Goal: Information Seeking & Learning: Learn about a topic

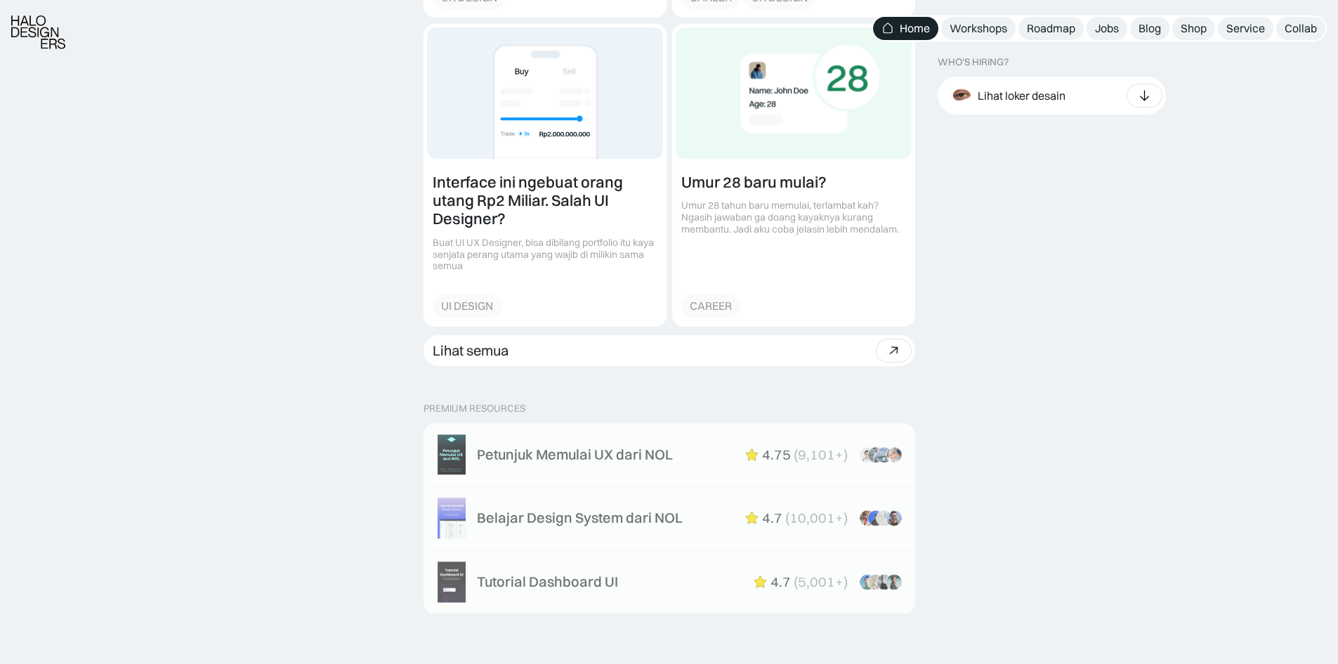
scroll to position [1896, 0]
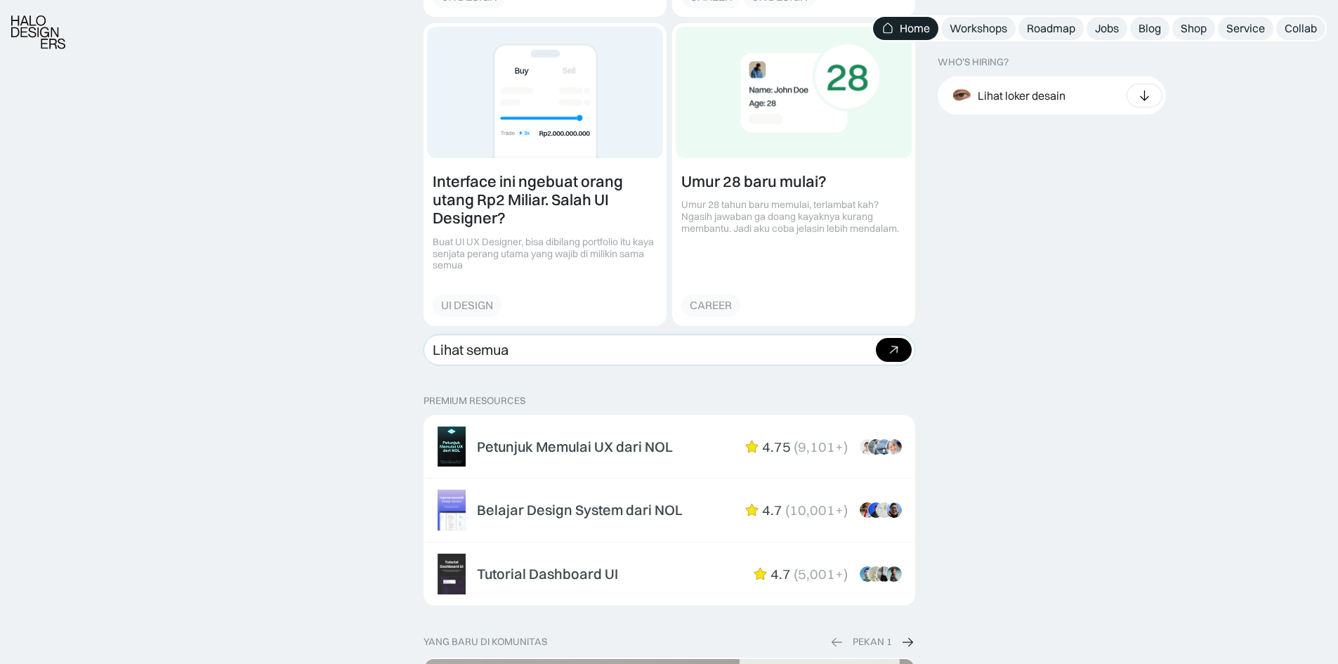
click at [612, 357] on link "Lihat semua Beli bundle Hemat Rp706.001 Rp5,206,000 Rp4.499.999 Beli paket" at bounding box center [669, 349] width 492 height 31
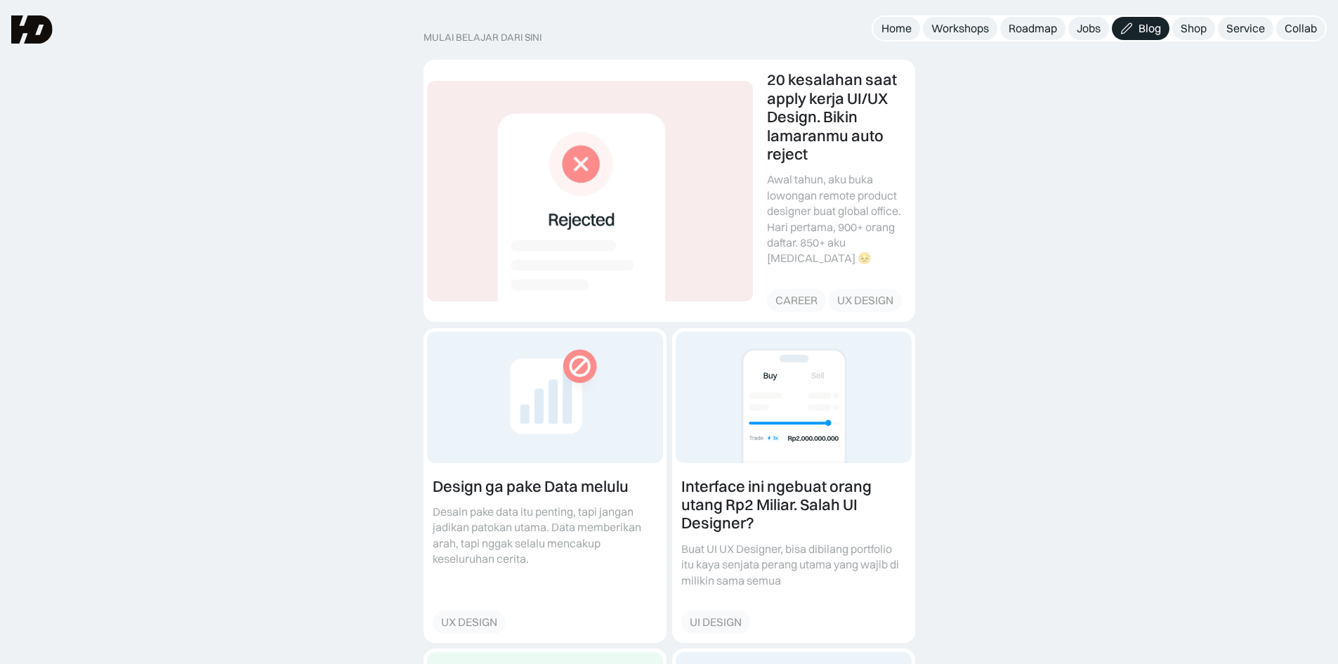
scroll to position [211, 0]
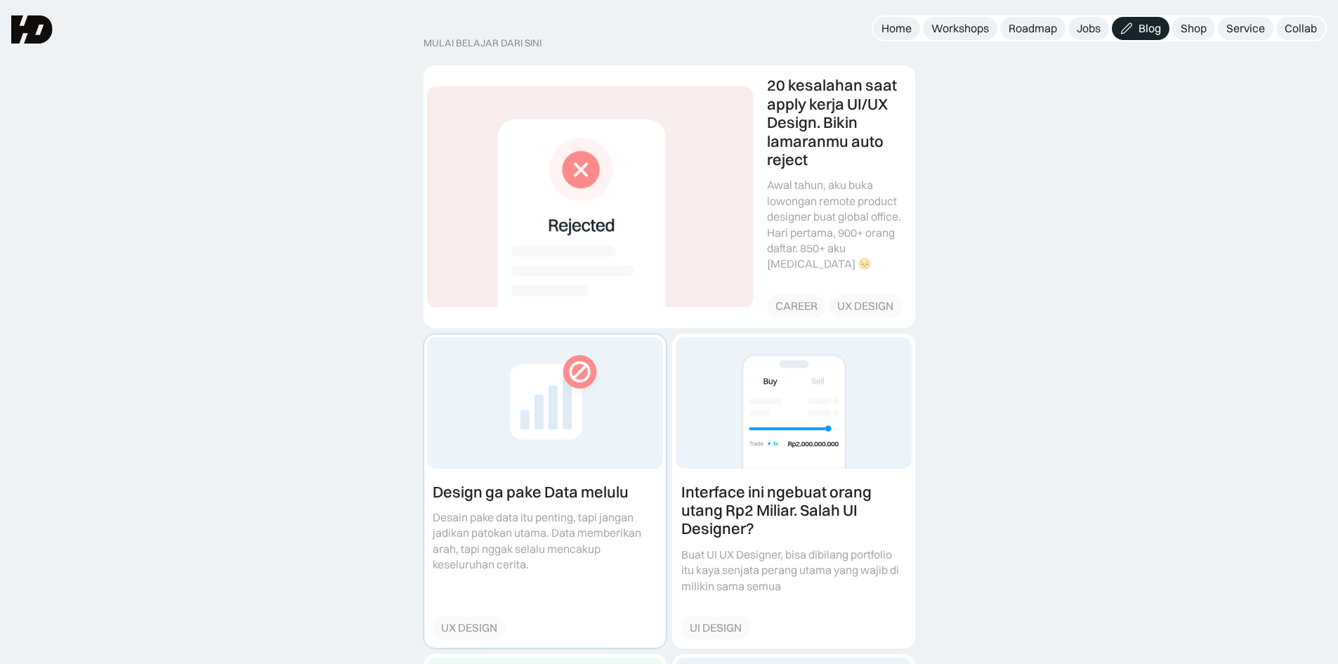
click at [571, 467] on link at bounding box center [545, 490] width 242 height 313
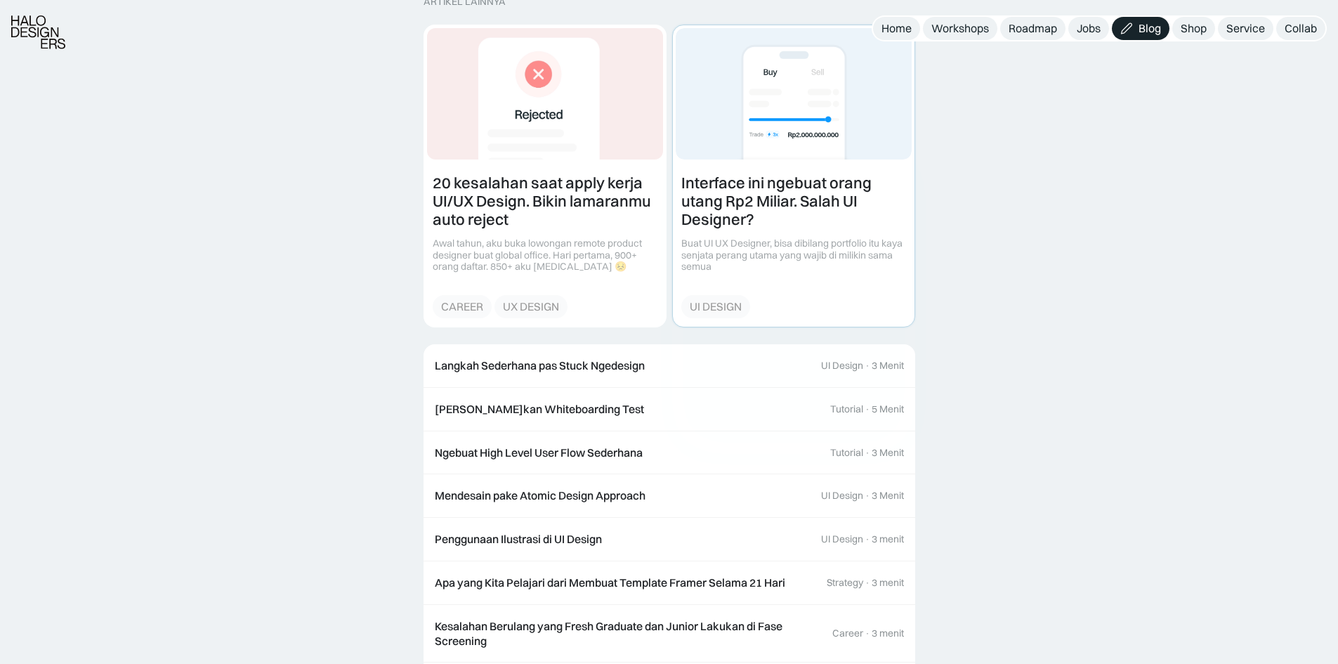
scroll to position [1475, 0]
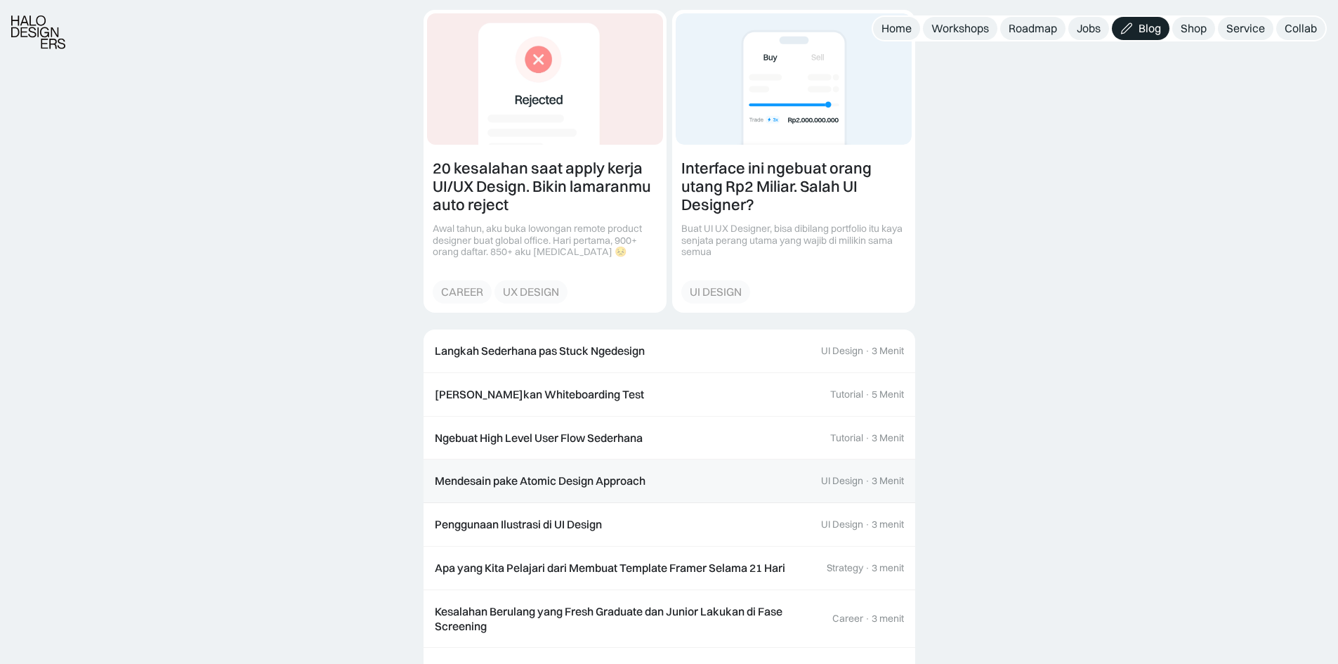
click at [789, 489] on link "Mendesain pake Atomic Design Approach UI Design · 3 Menit" at bounding box center [669, 481] width 492 height 44
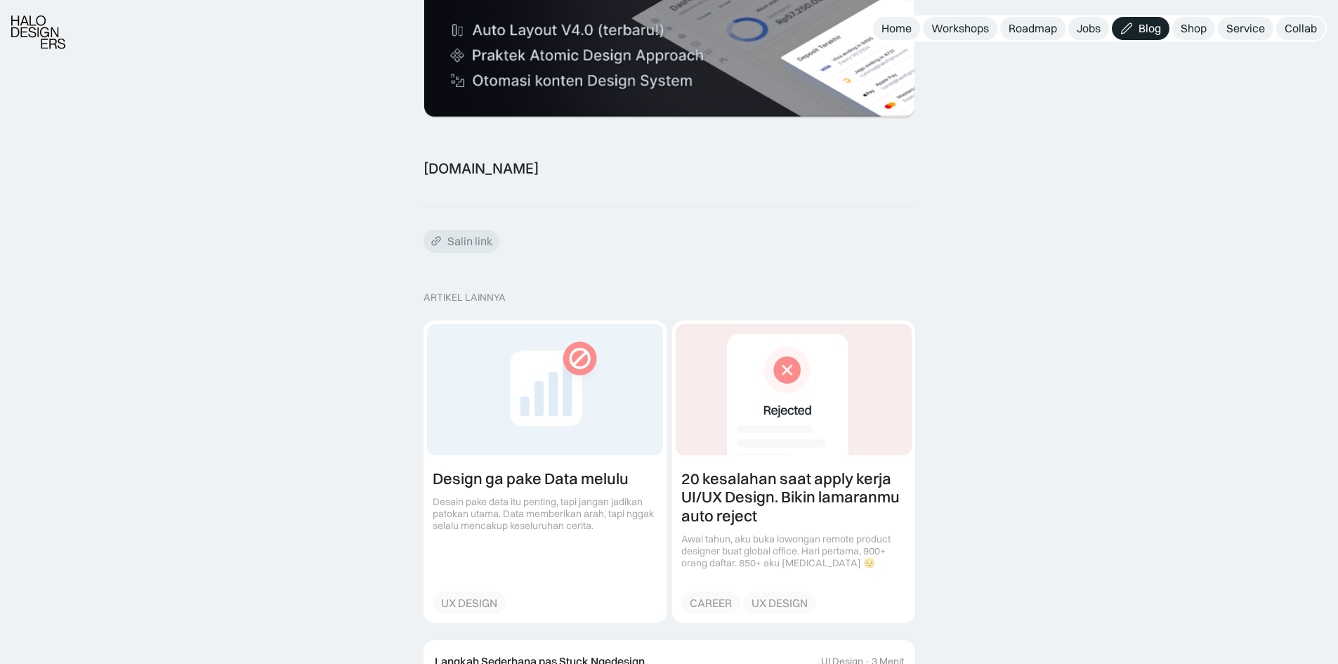
scroll to position [2635, 0]
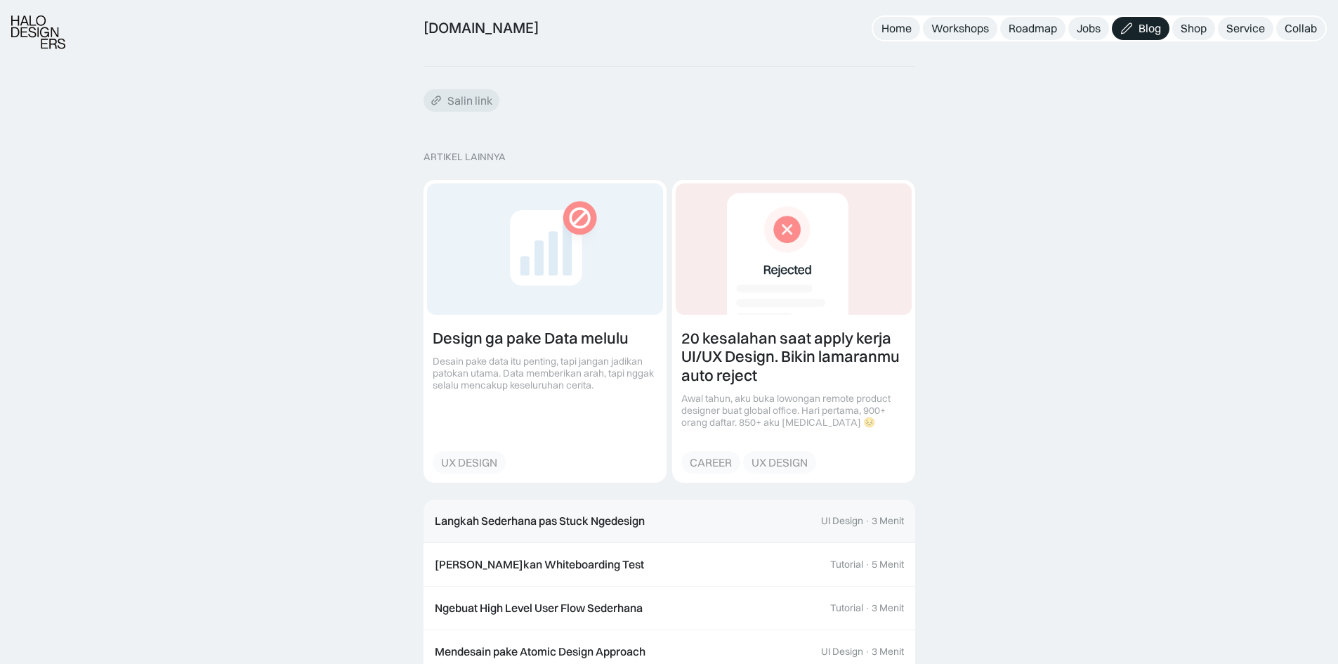
click at [632, 513] on div "Langkah Sederhana pas Stuck Ngedesign" at bounding box center [540, 520] width 210 height 15
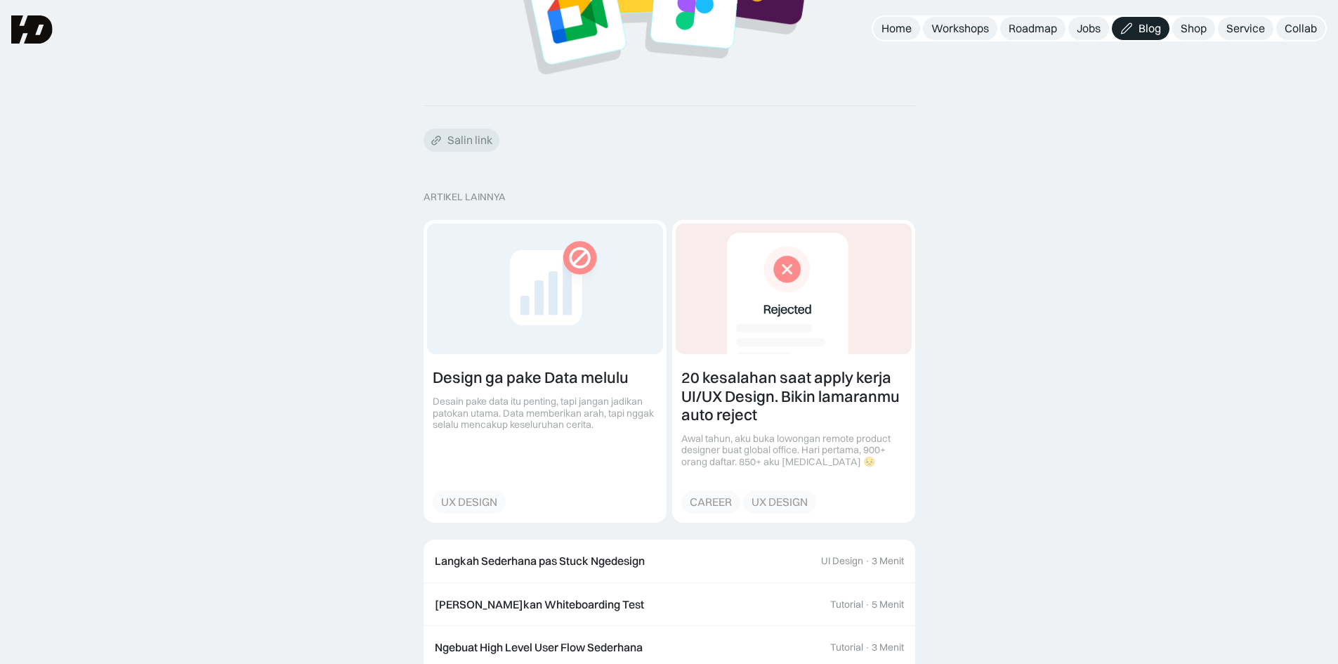
scroll to position [1590, 0]
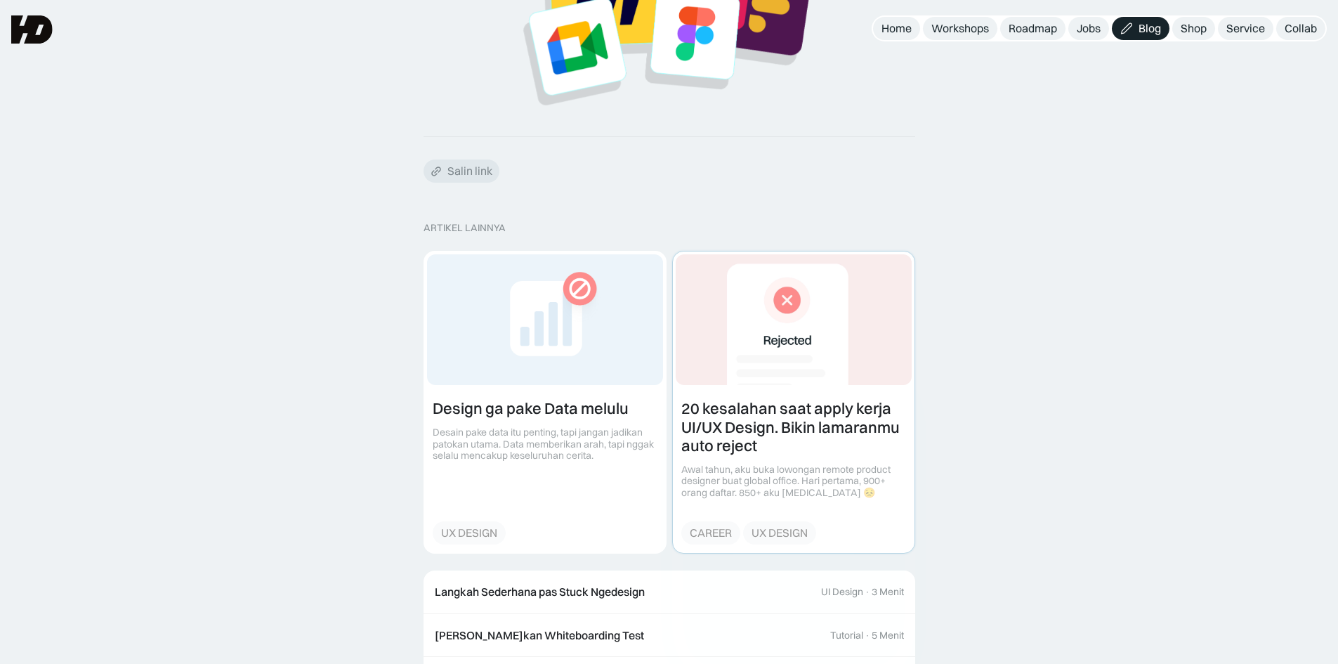
click at [774, 508] on link at bounding box center [794, 401] width 242 height 301
